Goal: Information Seeking & Learning: Learn about a topic

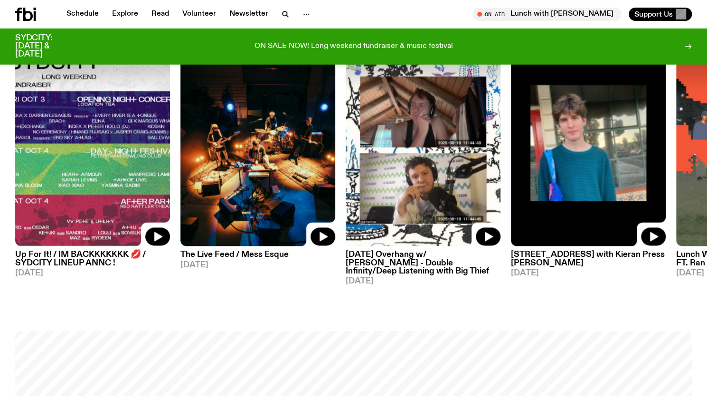
scroll to position [499, 0]
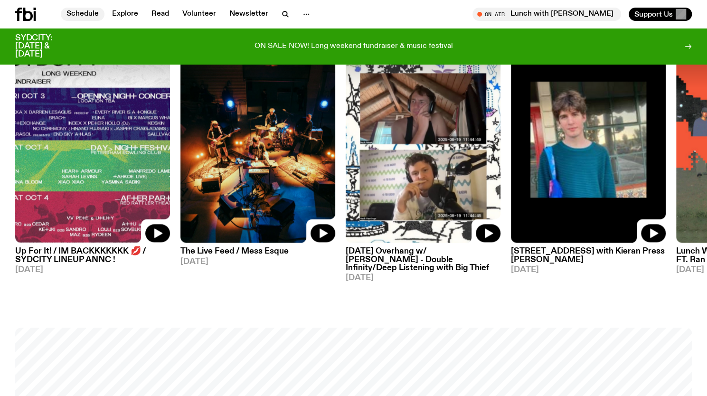
click at [91, 13] on link "Schedule" at bounding box center [83, 14] width 44 height 13
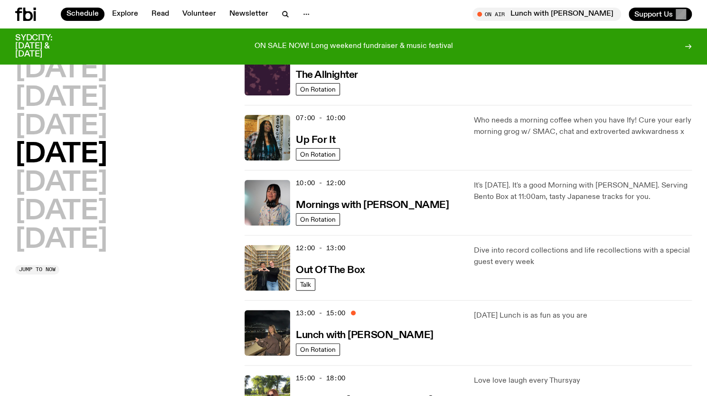
scroll to position [44, 0]
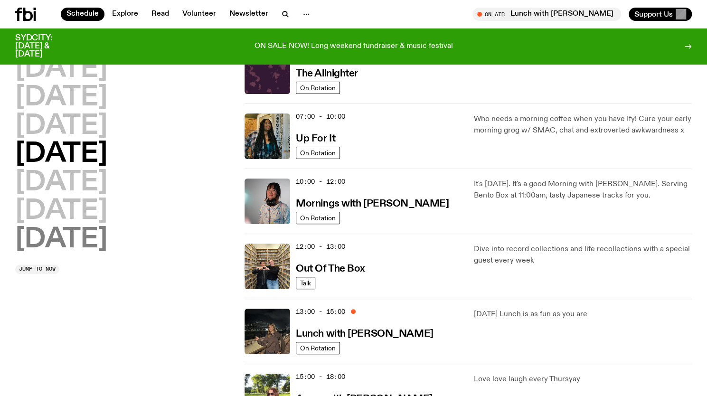
click at [78, 246] on h2 "[DATE]" at bounding box center [61, 239] width 92 height 27
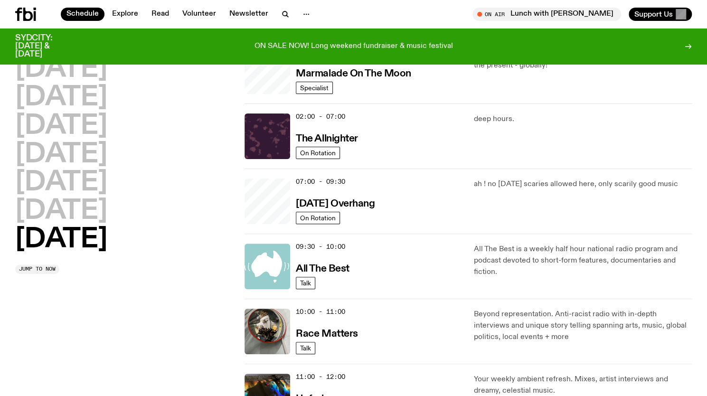
scroll to position [27, 0]
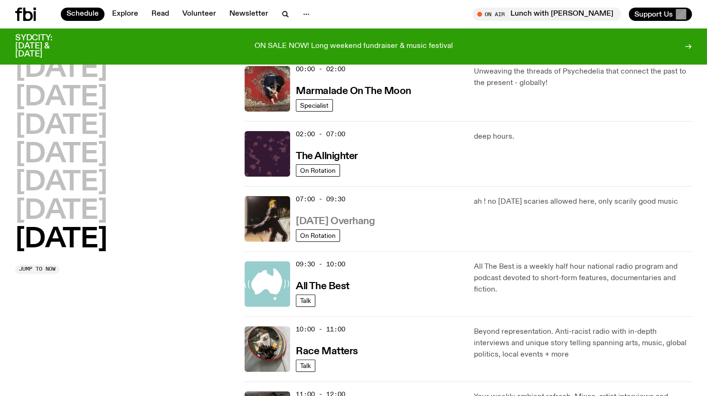
click at [373, 224] on h3 "[DATE] Overhang" at bounding box center [335, 221] width 79 height 10
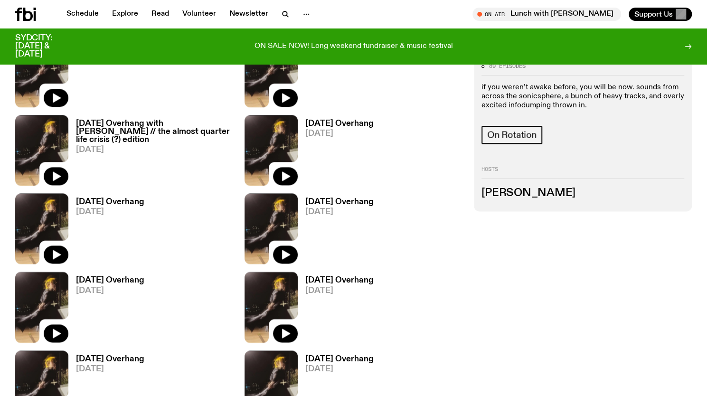
scroll to position [676, 0]
click at [498, 193] on h3 "[PERSON_NAME]" at bounding box center [582, 193] width 203 height 10
